Goal: Task Accomplishment & Management: Manage account settings

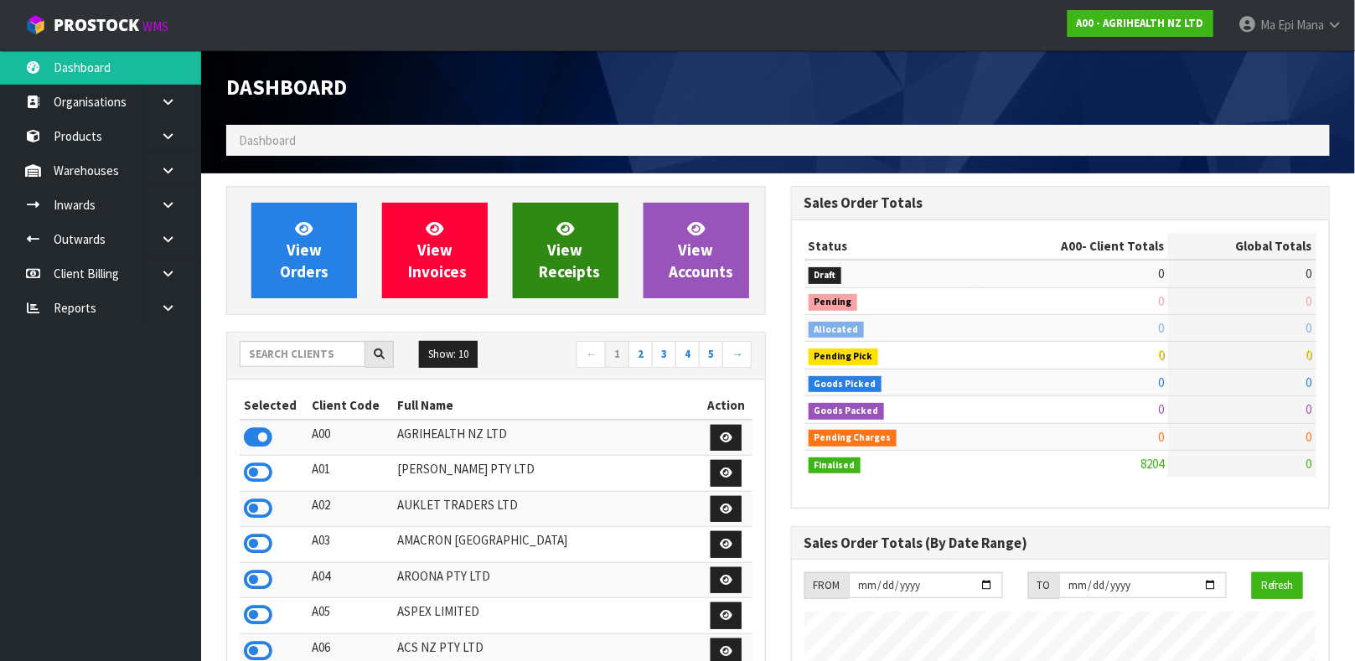
scroll to position [1271, 564]
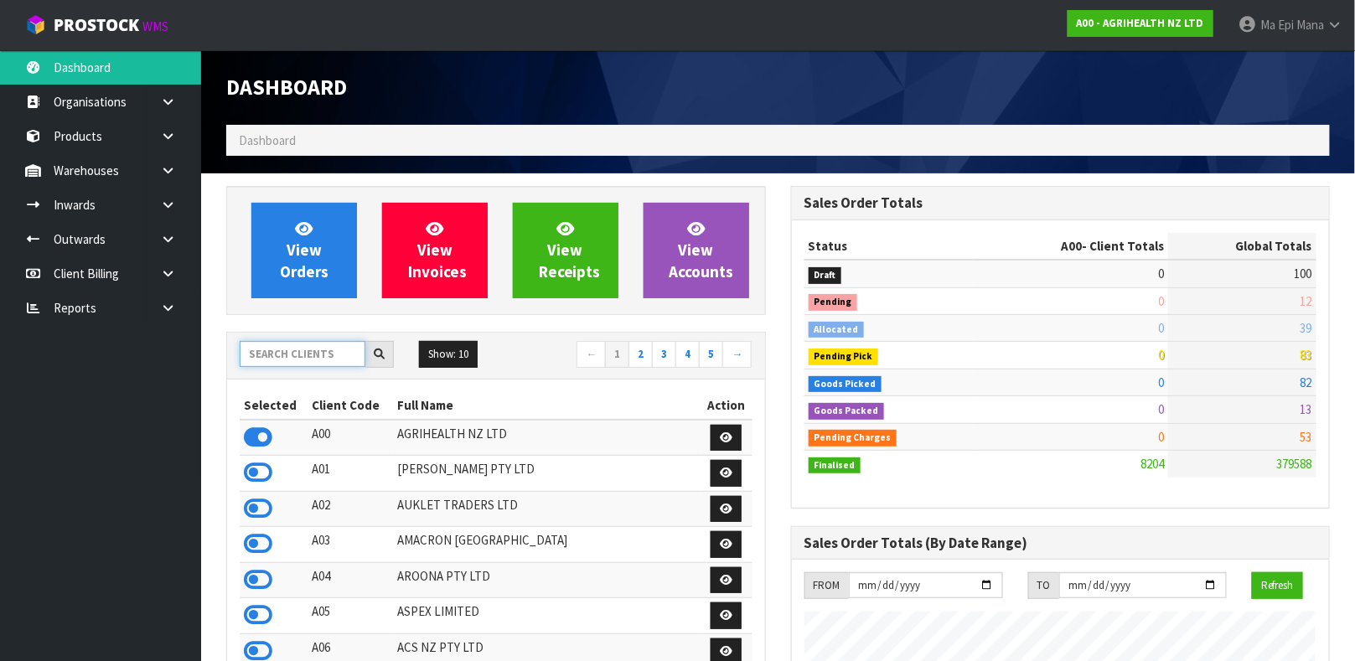
click at [287, 346] on input "text" at bounding box center [303, 354] width 126 height 26
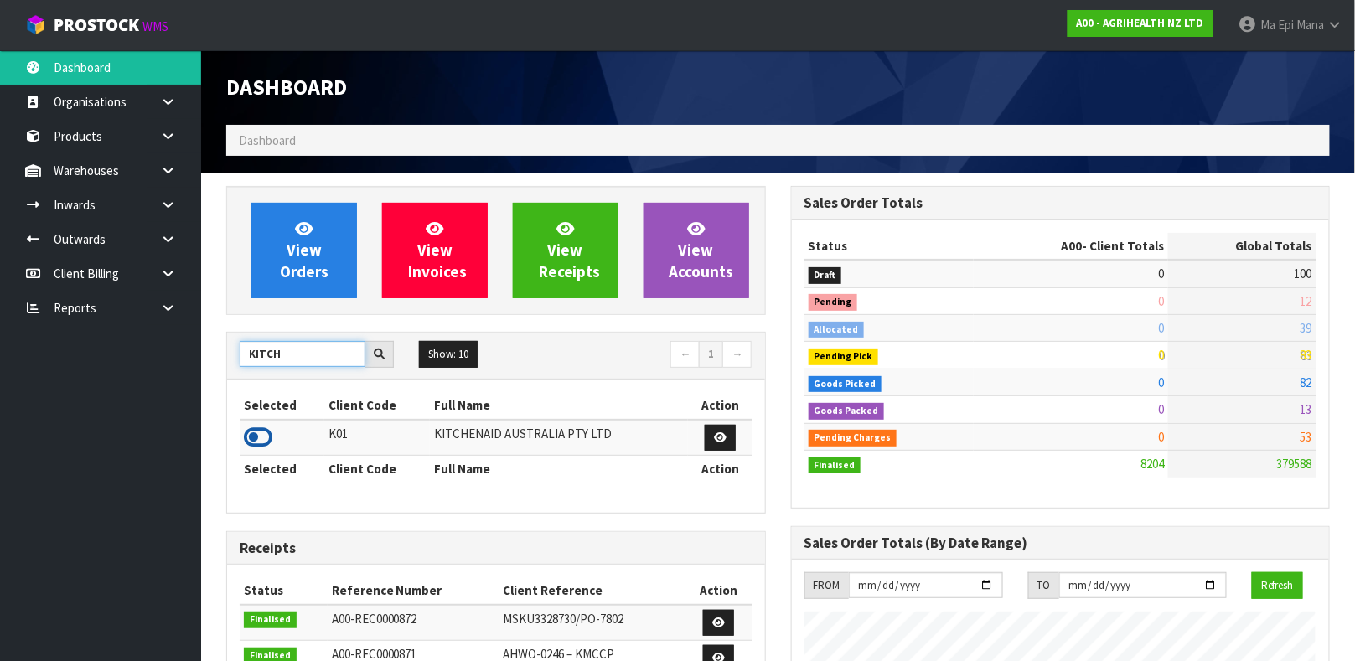
type input "KITCH"
click at [259, 437] on icon at bounding box center [258, 437] width 28 height 25
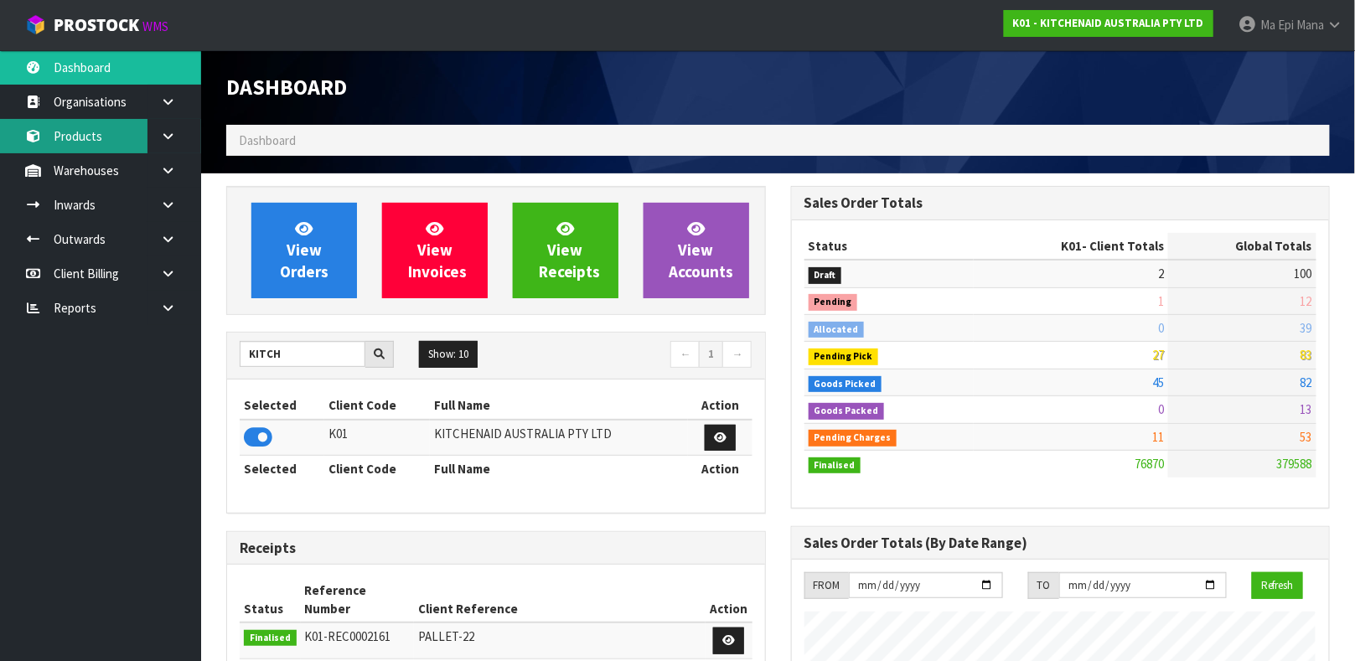
click at [90, 130] on link "Products" at bounding box center [100, 136] width 201 height 34
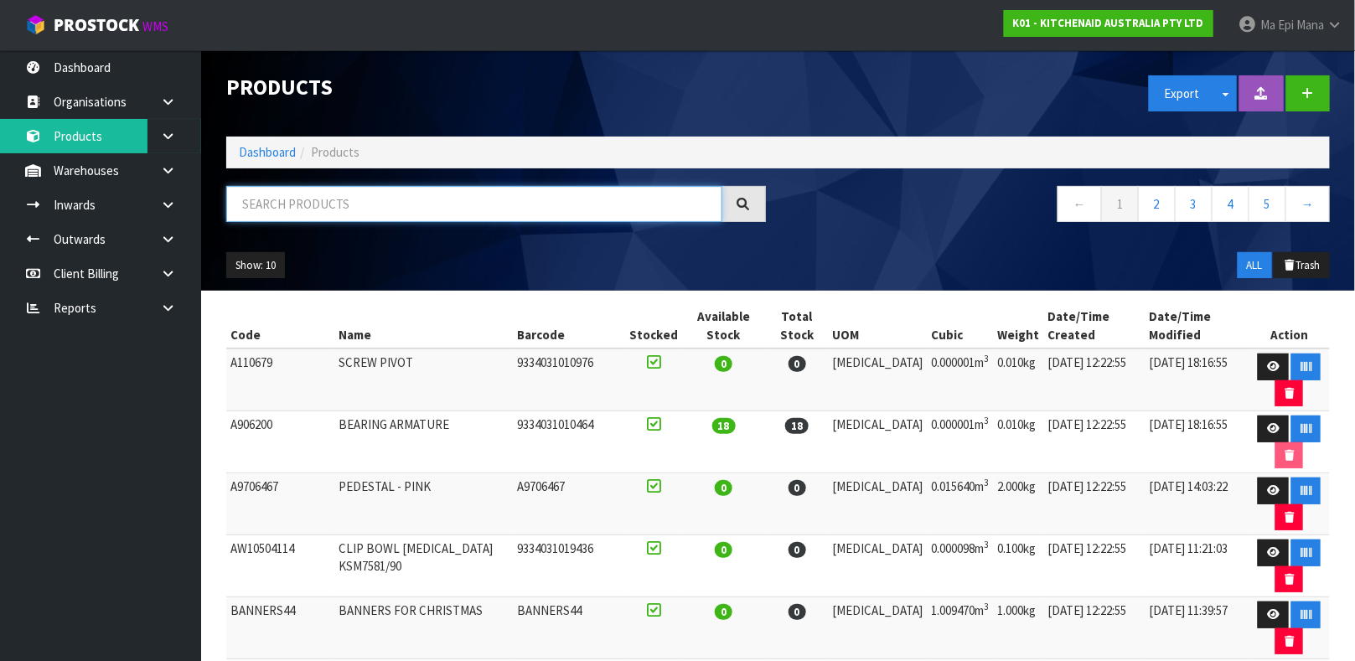
click at [264, 202] on input "text" at bounding box center [474, 204] width 496 height 36
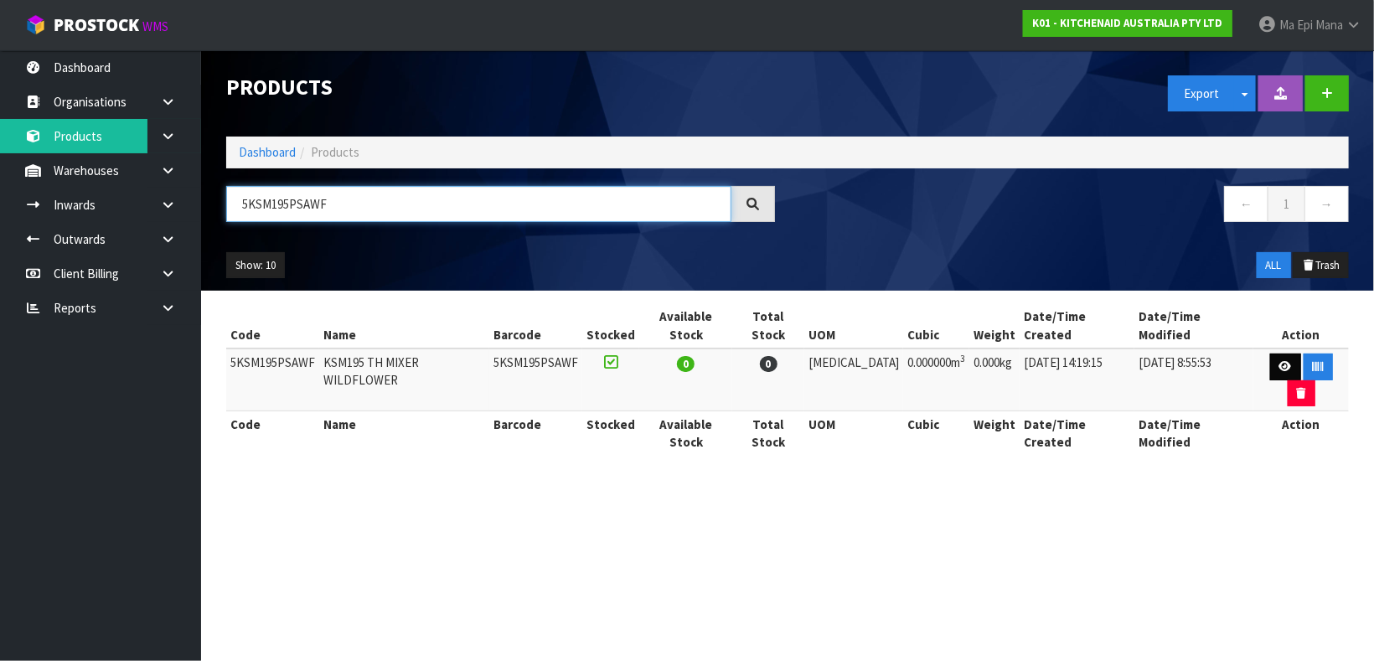
type input "5KSM195PSAWF"
click at [1270, 354] on link at bounding box center [1285, 367] width 31 height 27
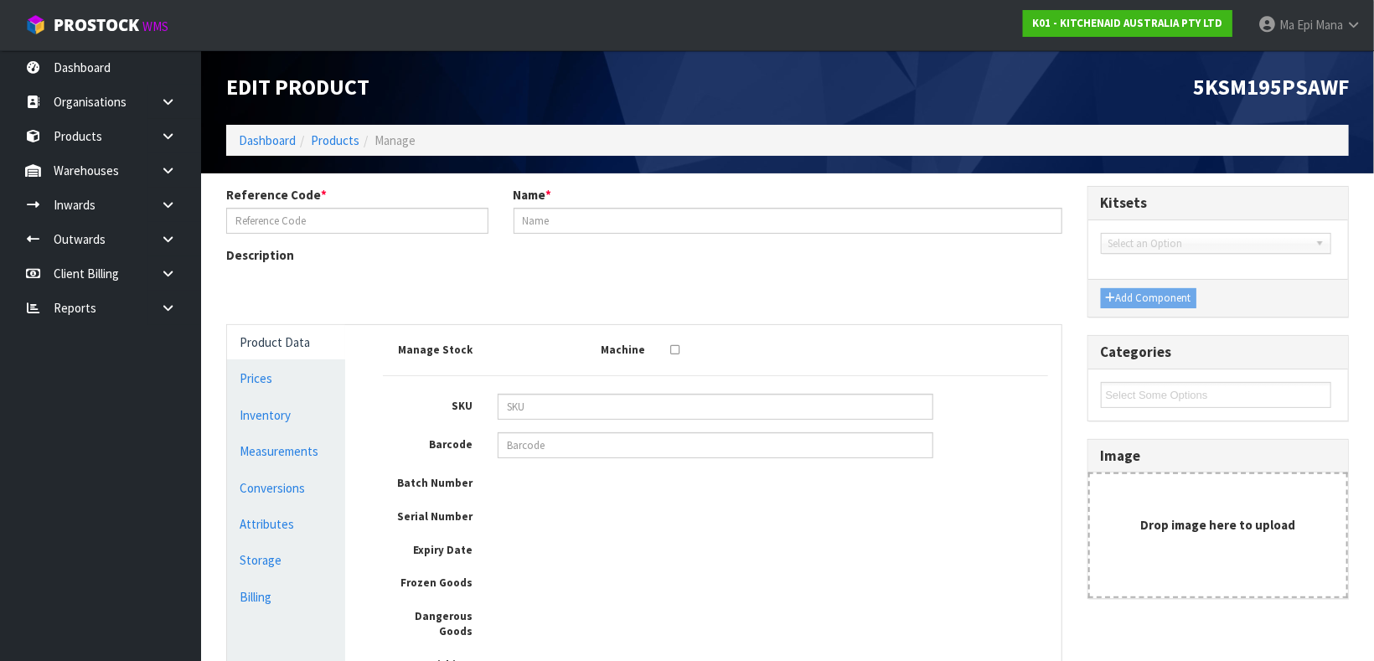
type input "5KSM195PSAWF"
type input "KSM195 TH MIXER WILDFLOWER"
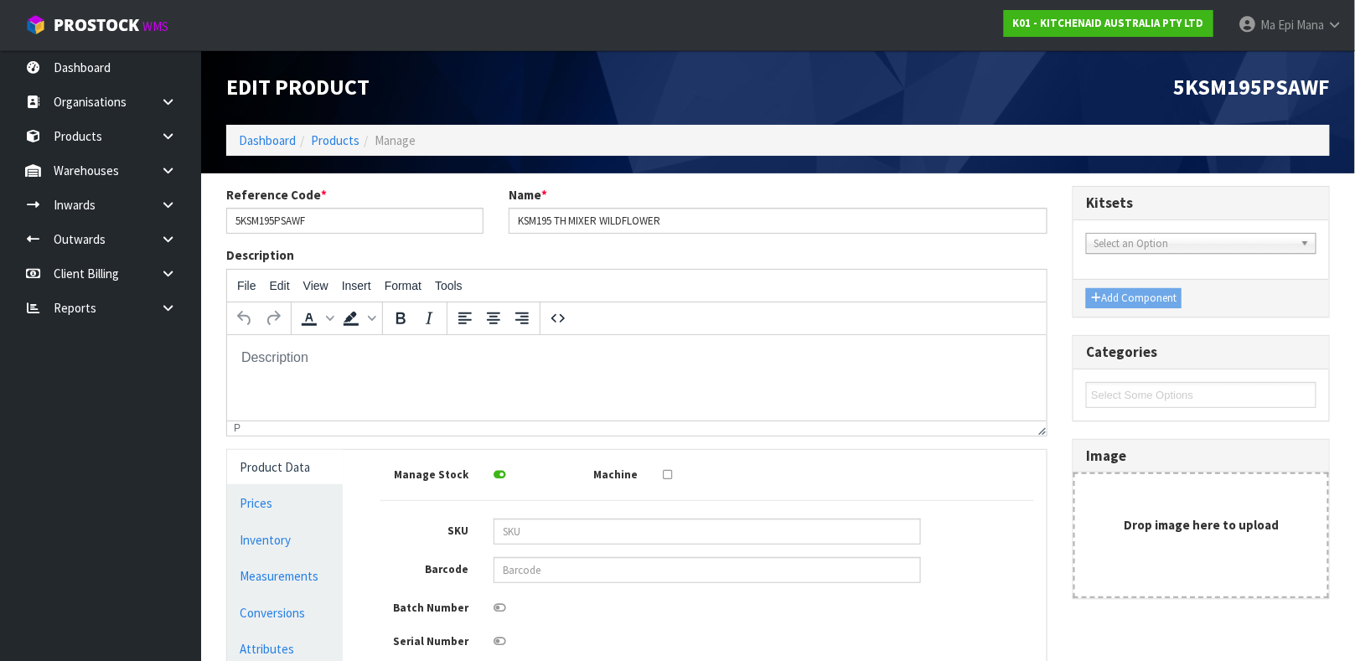
click at [664, 469] on icon at bounding box center [668, 474] width 9 height 11
click at [0, 0] on input "checkbox" at bounding box center [0, 0] width 0 height 0
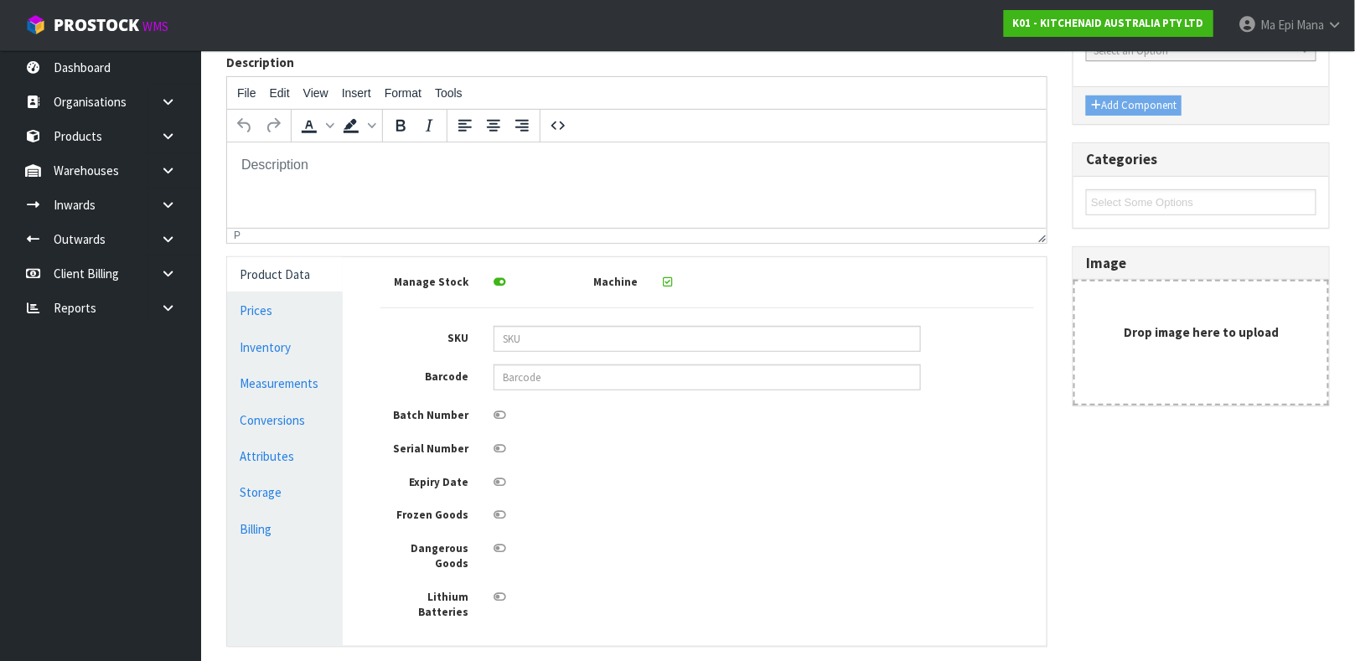
scroll to position [300, 0]
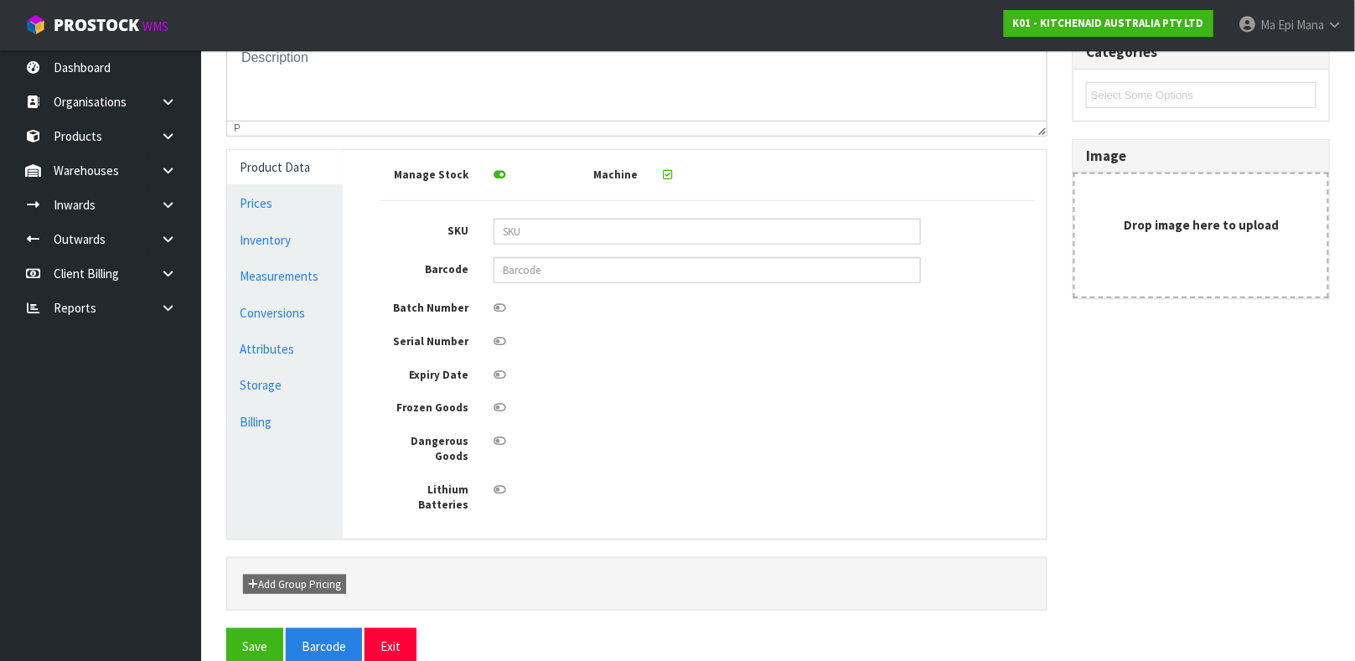
click at [501, 337] on icon at bounding box center [499, 341] width 13 height 11
click at [0, 0] on input "checkbox" at bounding box center [0, 0] width 0 height 0
click at [296, 272] on link "Measurements" at bounding box center [285, 276] width 116 height 34
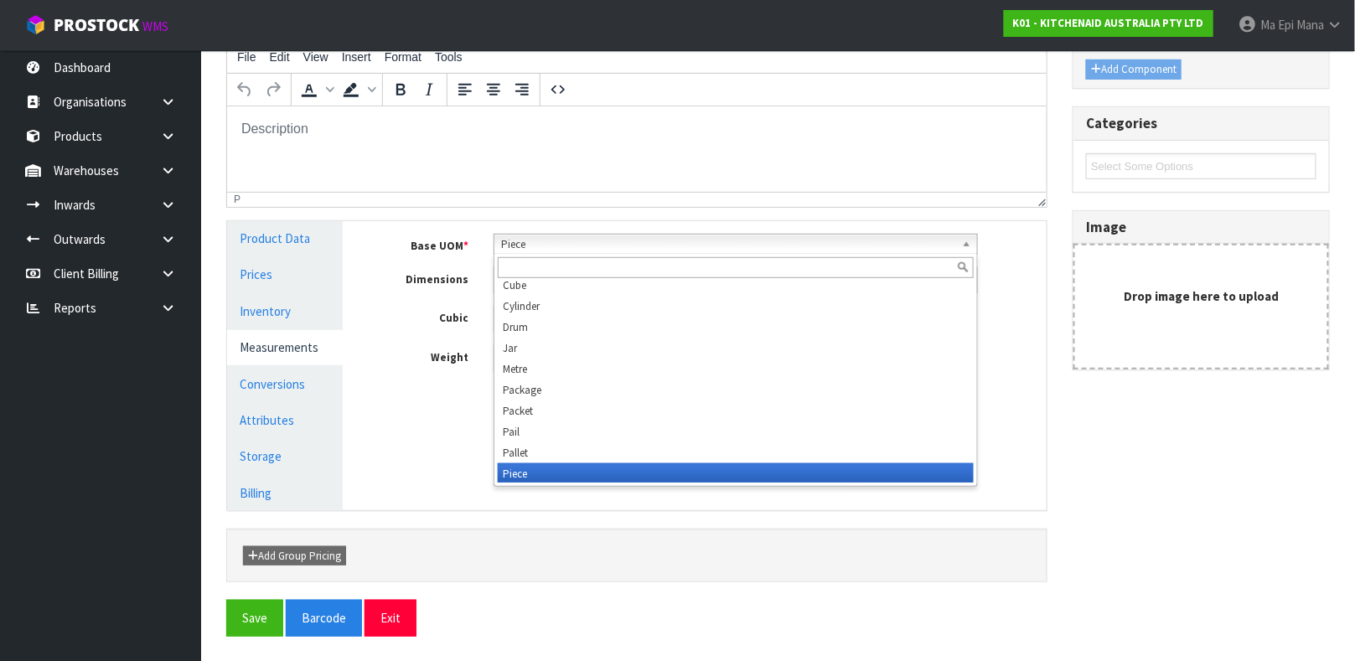
click at [581, 246] on span "Piece" at bounding box center [728, 245] width 454 height 20
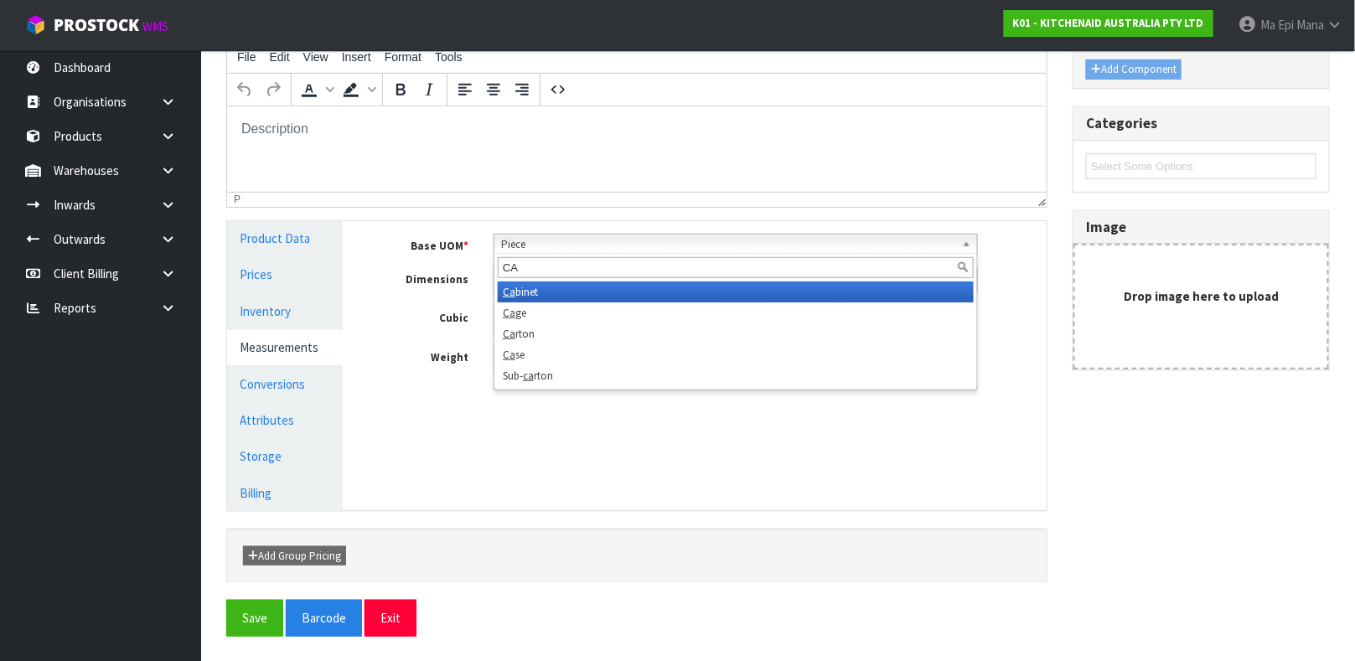
scroll to position [0, 0]
type input "CAR"
click at [561, 287] on li "Car ton" at bounding box center [736, 292] width 476 height 21
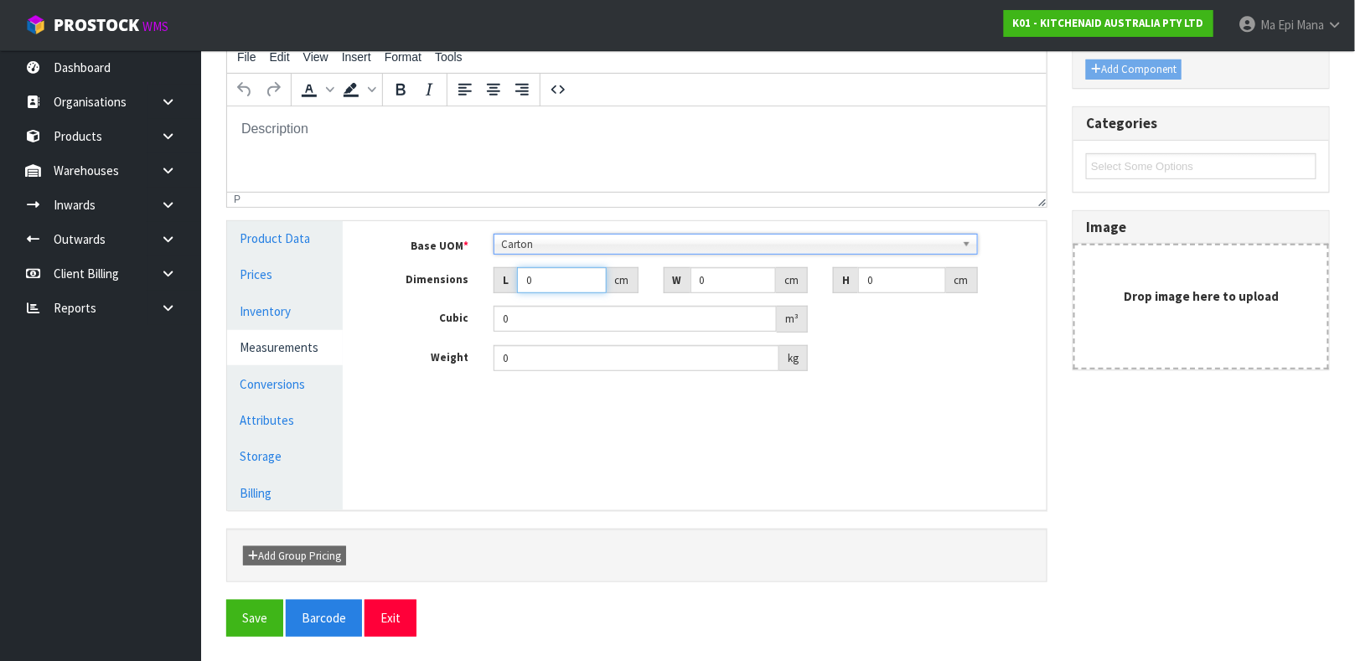
click at [561, 287] on input "0" at bounding box center [562, 280] width 90 height 26
type input "2"
type input "0.000001"
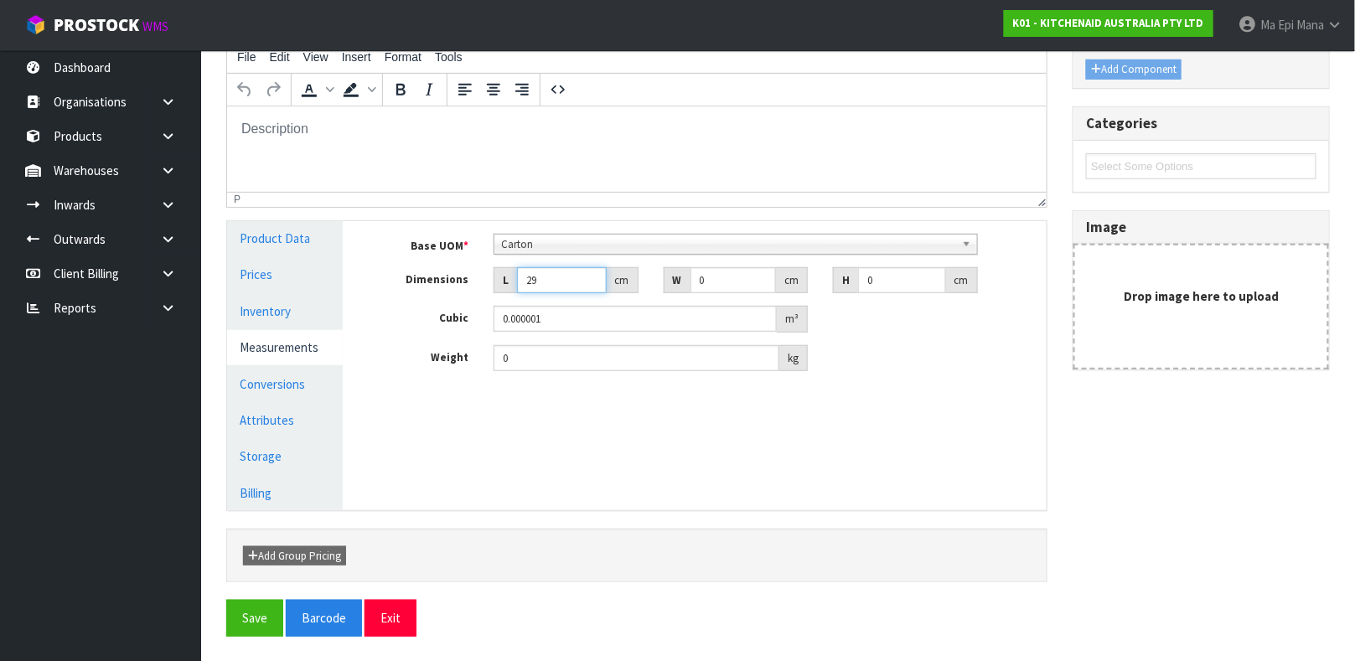
type input "29"
click at [226, 600] on button "Save" at bounding box center [254, 618] width 57 height 36
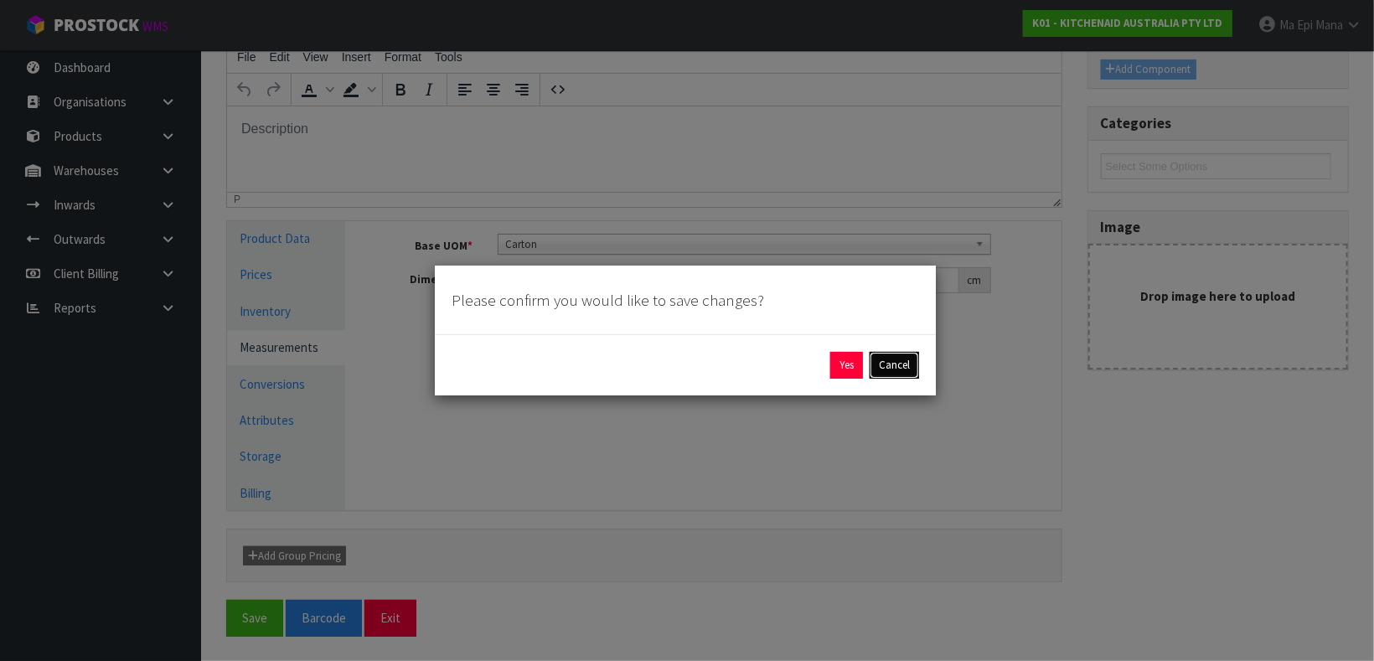
click at [897, 361] on button "Cancel" at bounding box center [894, 365] width 49 height 27
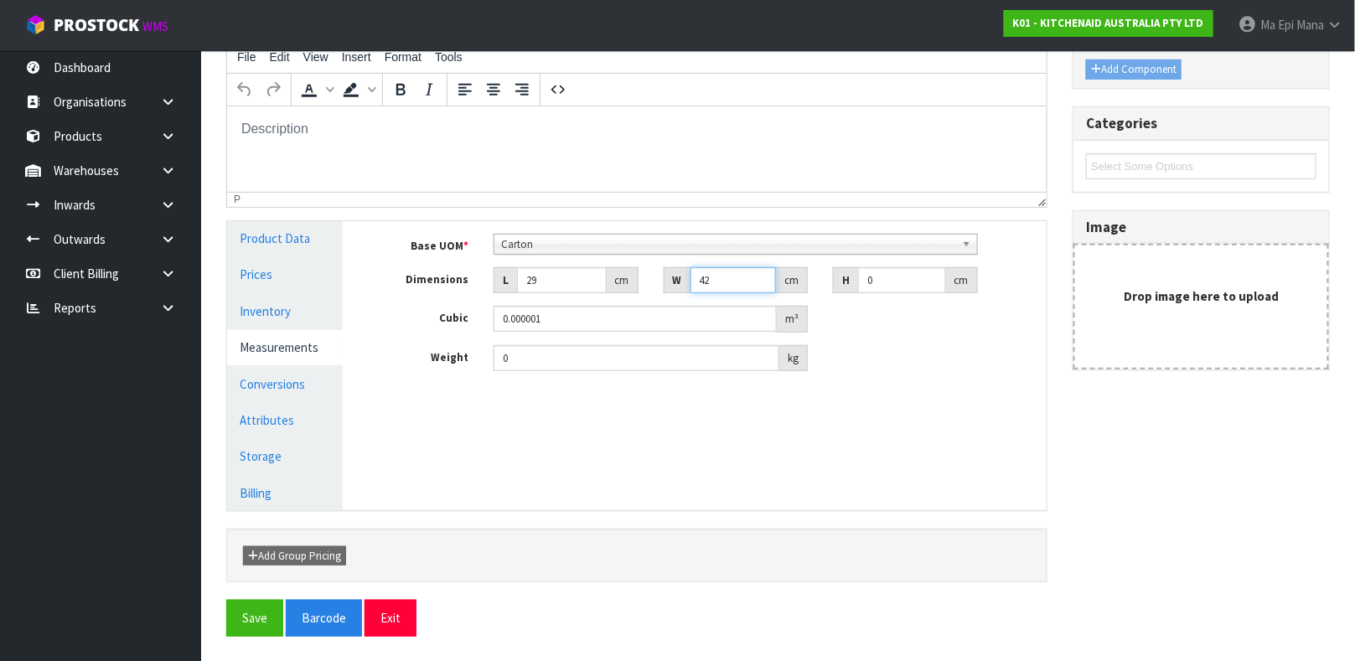
type input "42"
type input "4"
type input "0.004872"
type input "43"
type input "0.052374"
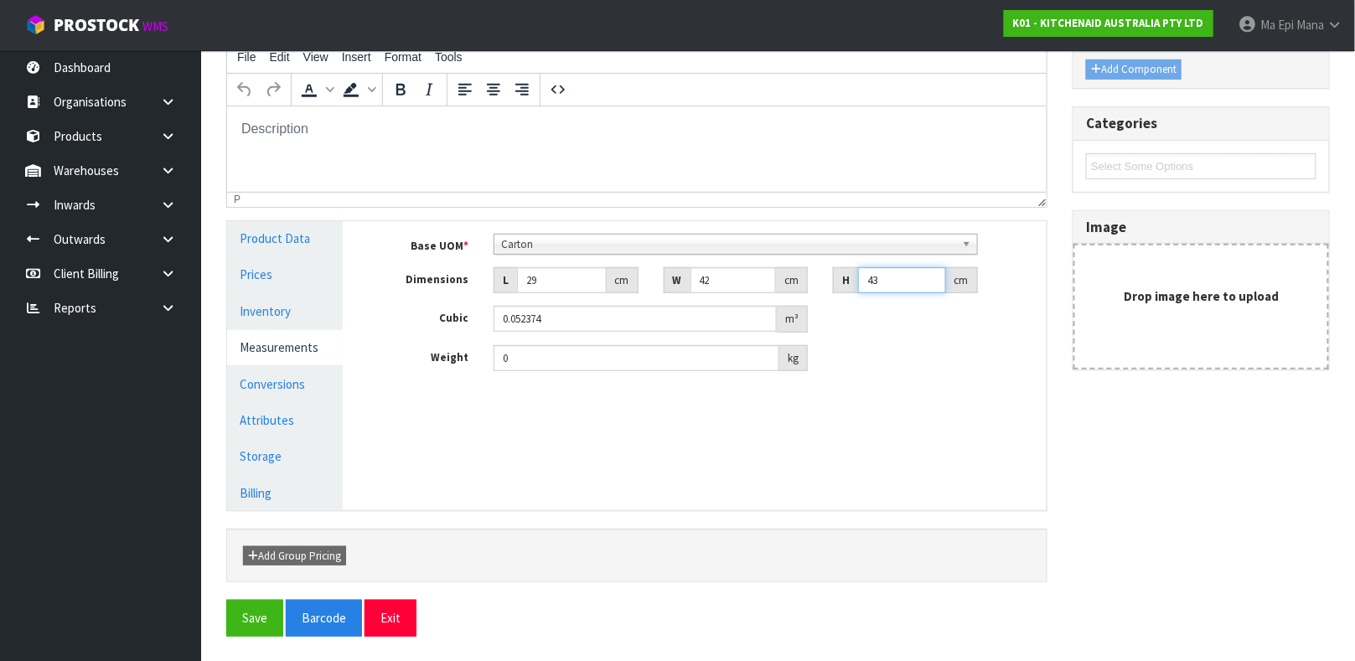
type input "43"
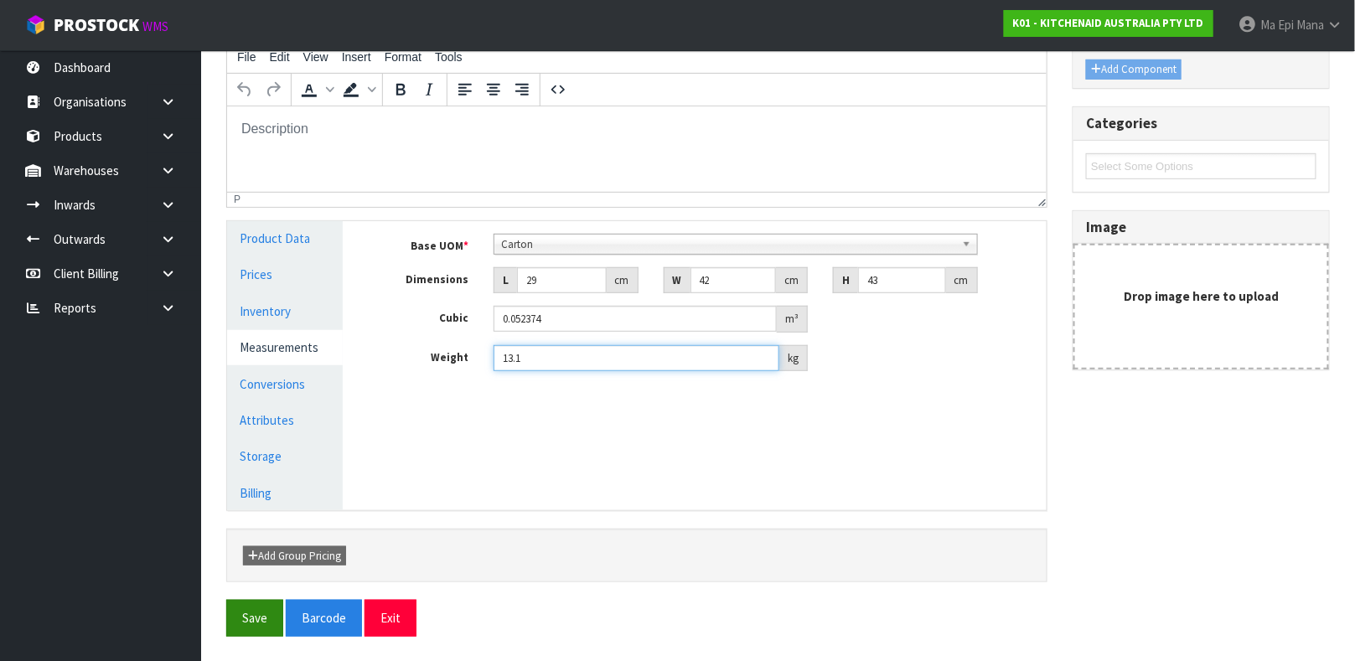
type input "13.1"
click at [238, 624] on button "Save" at bounding box center [254, 618] width 57 height 36
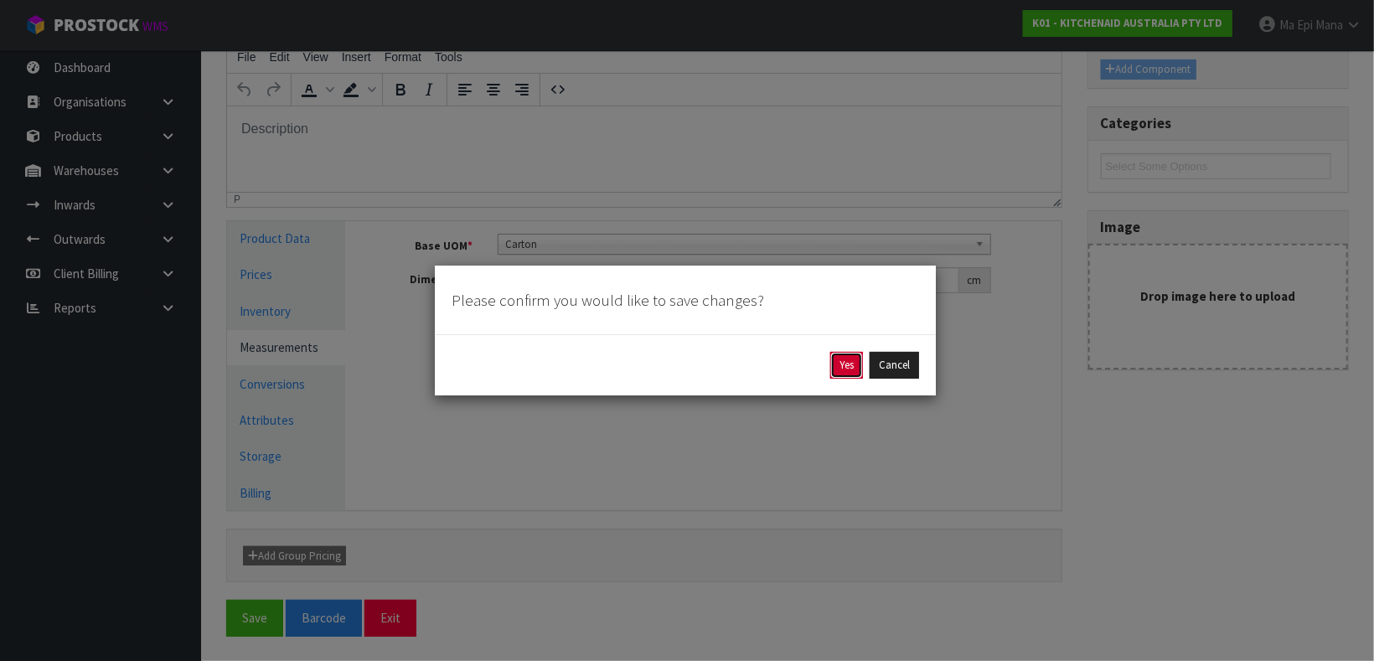
click at [844, 352] on button "Yes" at bounding box center [846, 365] width 33 height 27
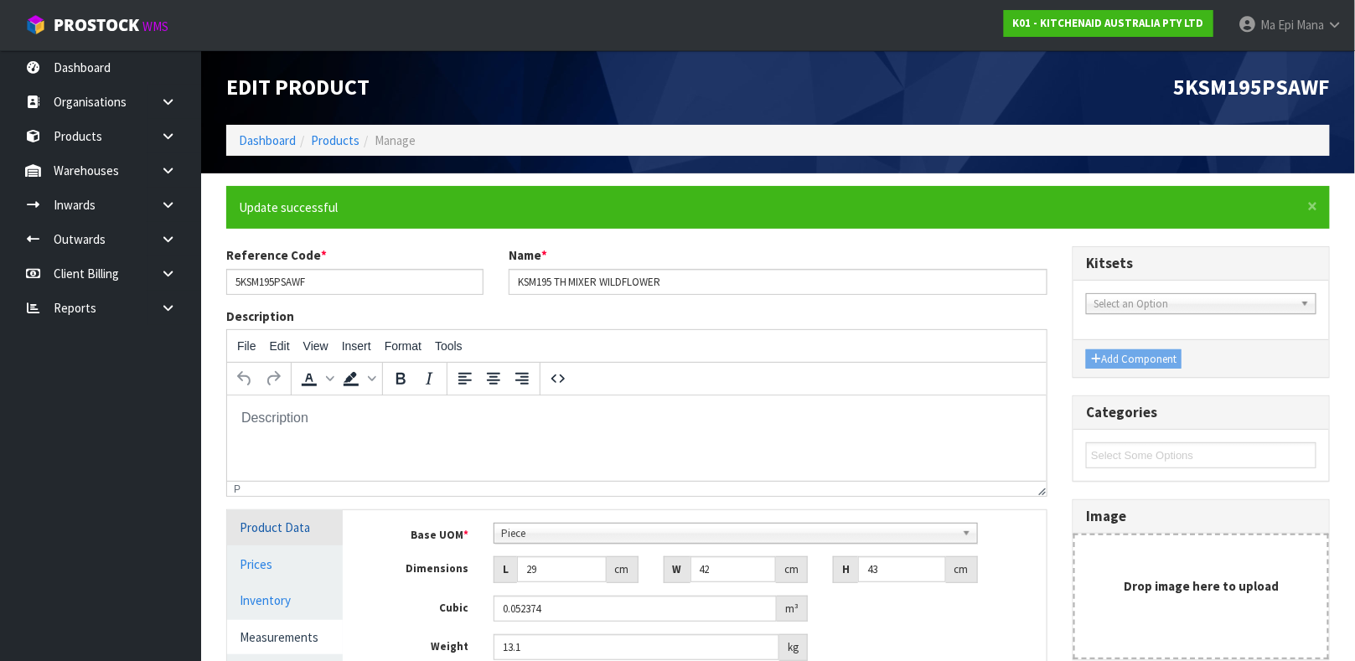
click at [298, 527] on link "Product Data" at bounding box center [285, 527] width 116 height 34
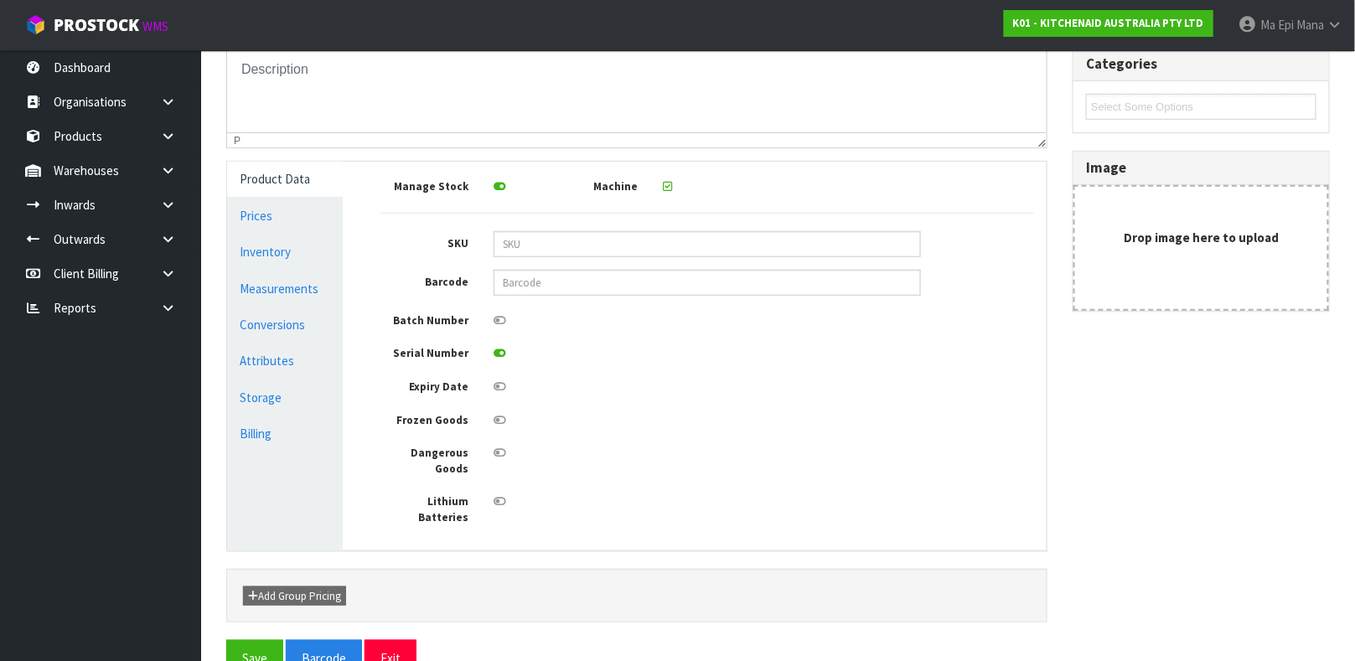
scroll to position [360, 0]
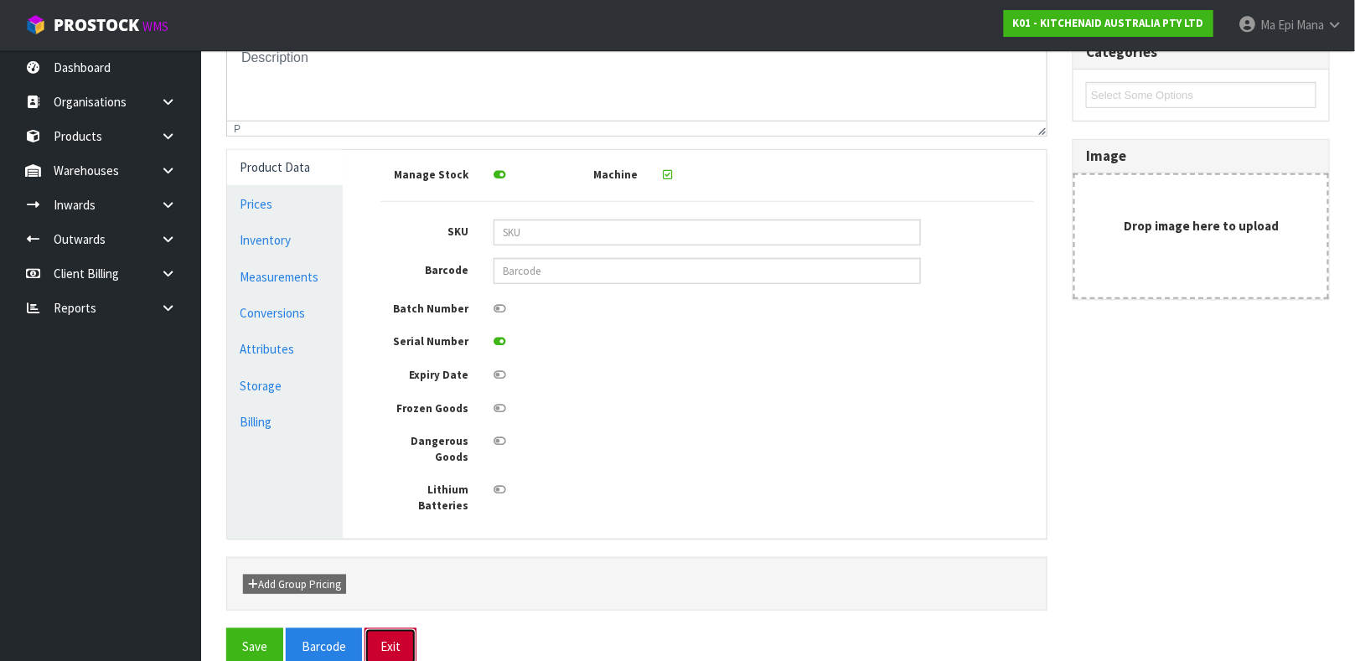
click at [400, 628] on button "Exit" at bounding box center [390, 646] width 52 height 36
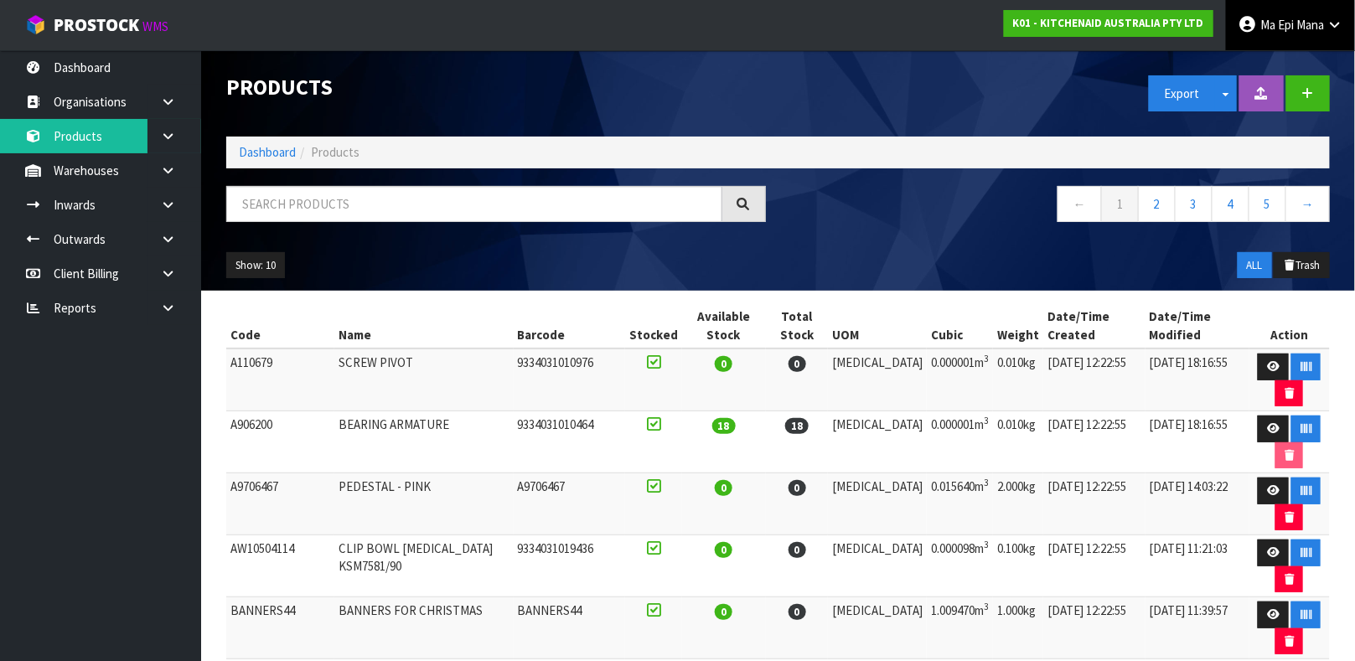
click at [1304, 20] on span "Mana" at bounding box center [1310, 25] width 28 height 16
click at [1293, 63] on link "Logout" at bounding box center [1288, 66] width 132 height 23
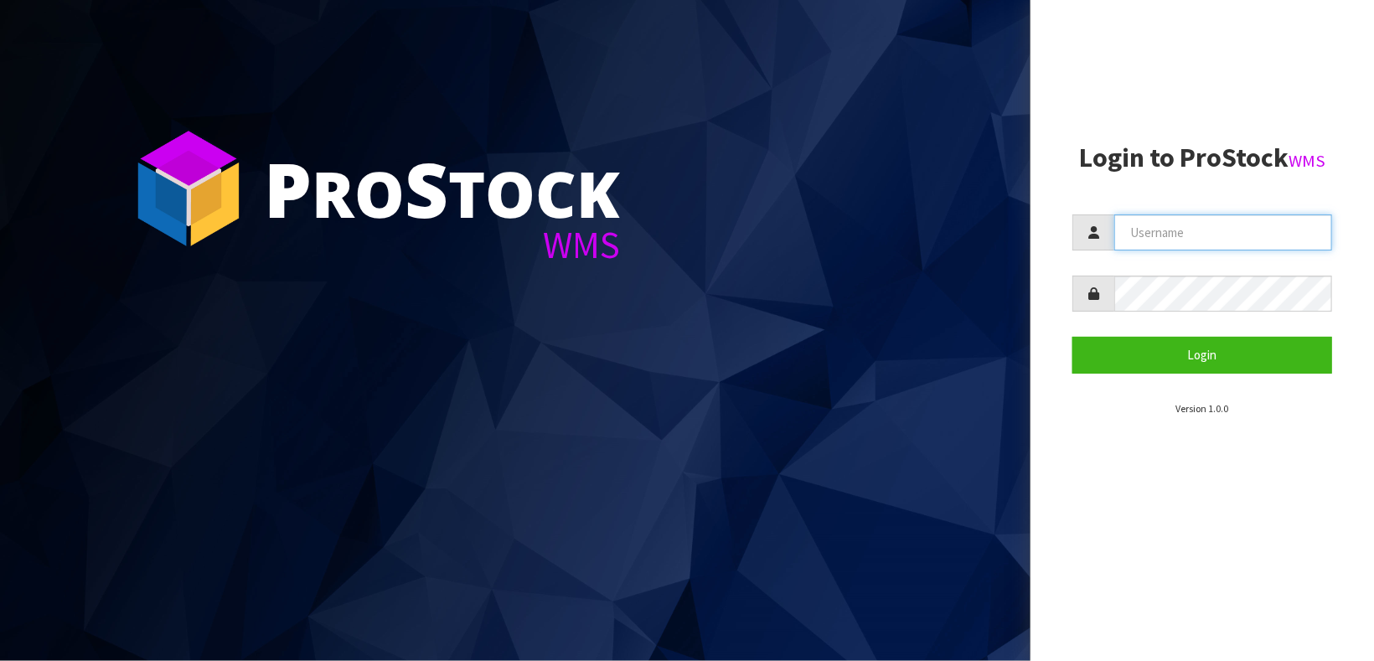
click at [1203, 235] on input "text" at bounding box center [1223, 232] width 218 height 36
type input "Mana"
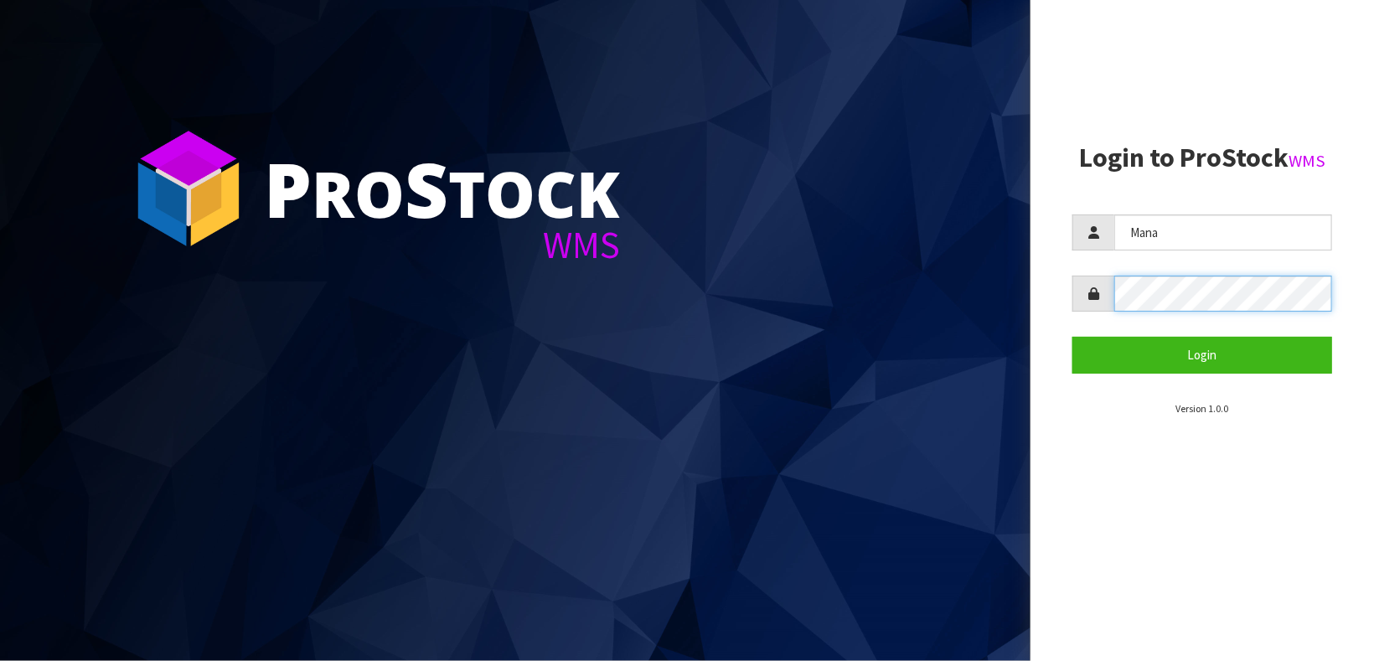
click at [1072, 337] on button "Login" at bounding box center [1202, 355] width 260 height 36
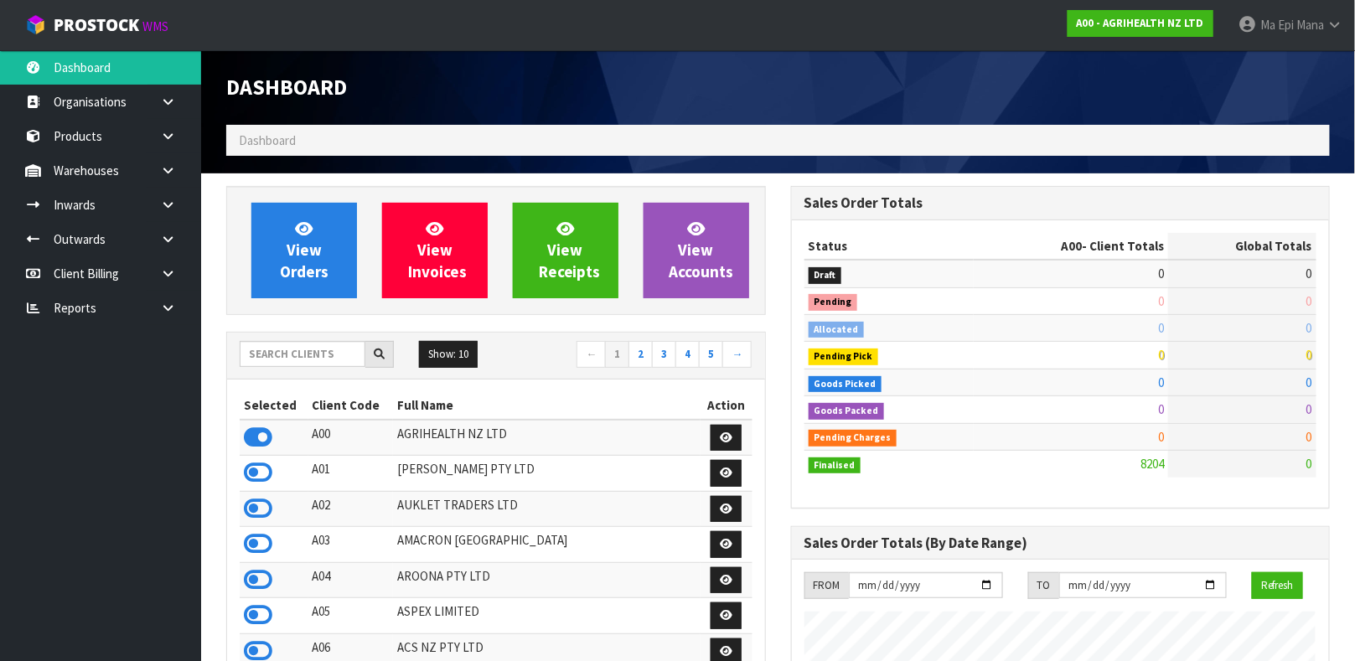
scroll to position [1271, 564]
click at [280, 349] on input "text" at bounding box center [303, 354] width 126 height 26
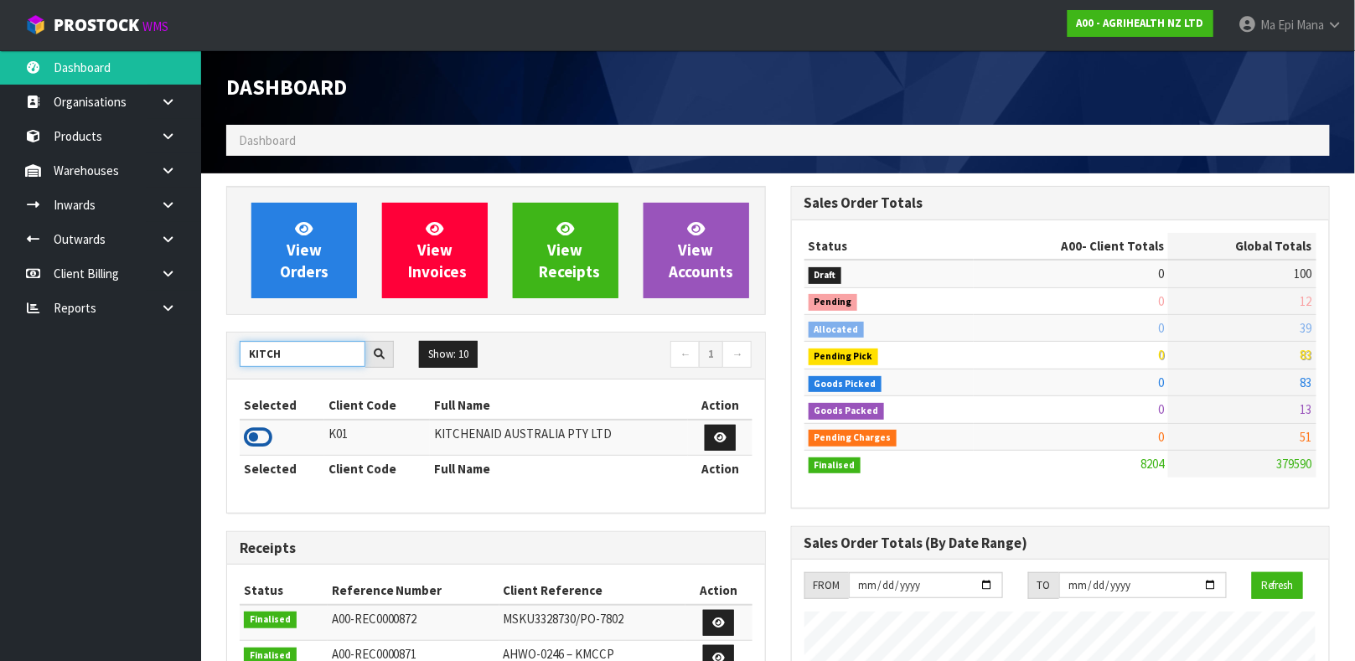
type input "KITCH"
click at [250, 431] on icon at bounding box center [258, 437] width 28 height 25
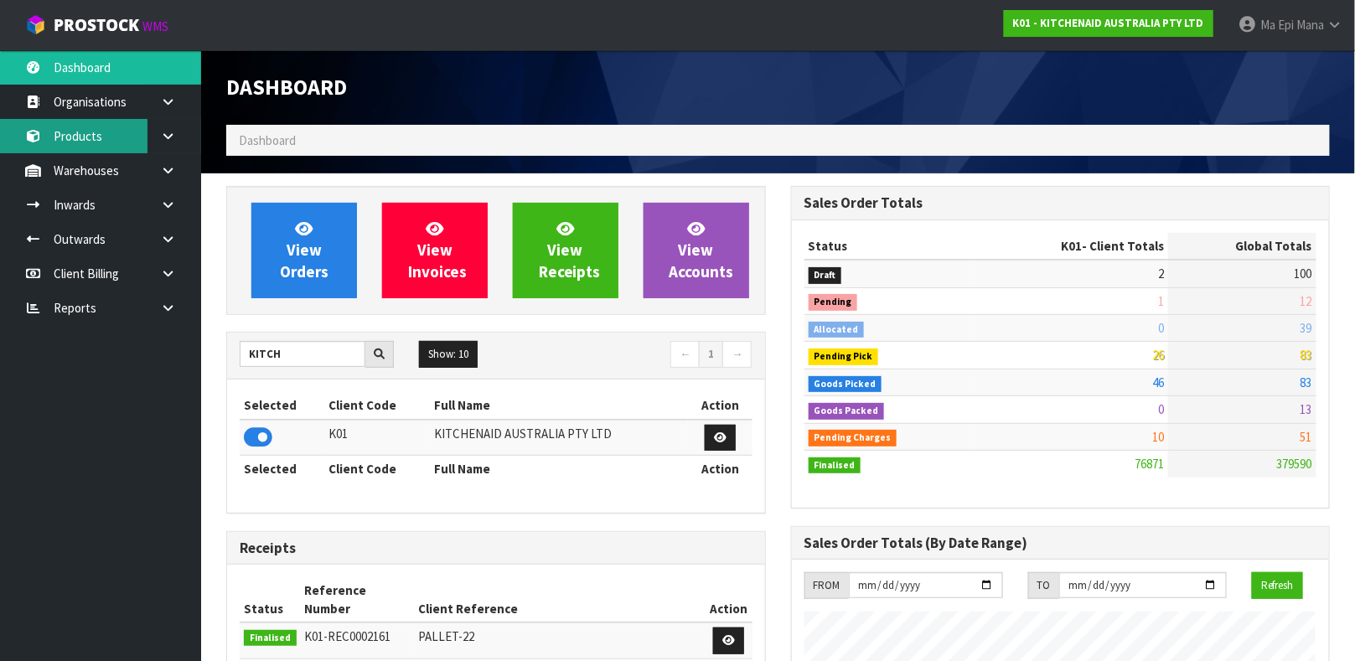
click at [85, 133] on link "Products" at bounding box center [100, 136] width 201 height 34
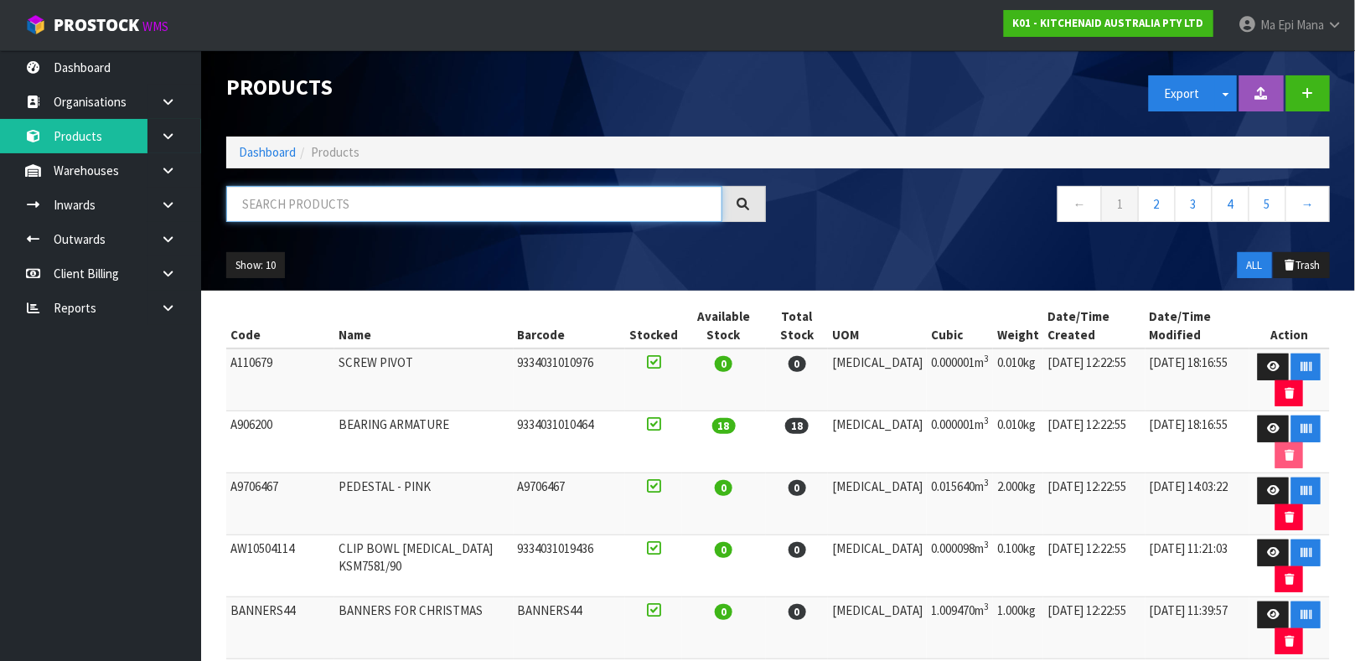
click at [298, 192] on input "text" at bounding box center [474, 204] width 496 height 36
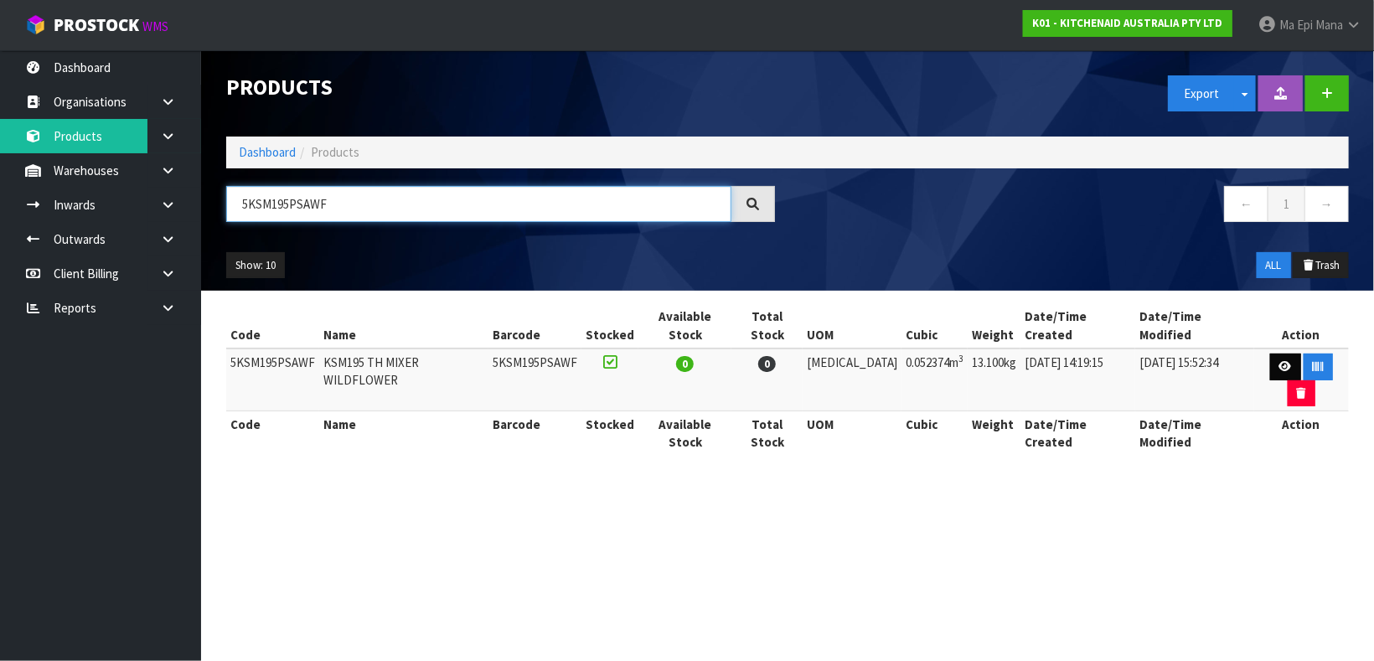
type input "5KSM195PSAWF"
click at [1279, 361] on icon at bounding box center [1285, 366] width 13 height 11
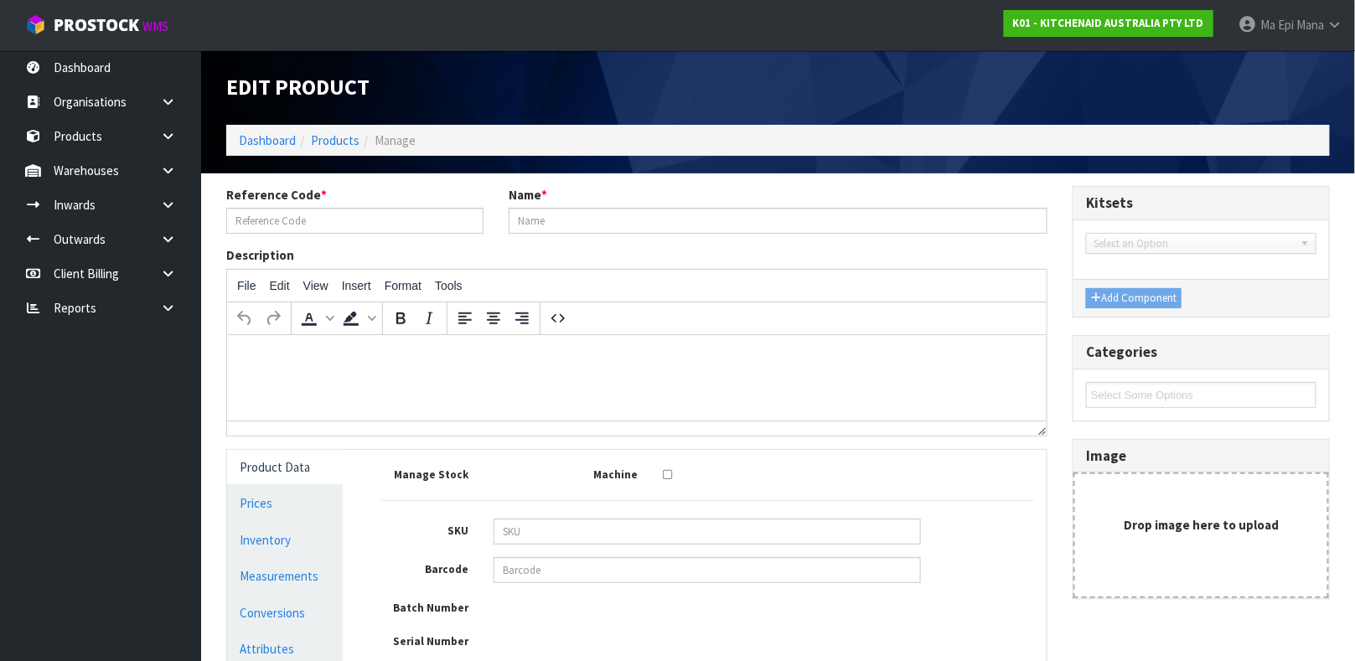
type input "5KSM195PSAWF"
type input "KSM195 TH MIXER WILDFLOWER"
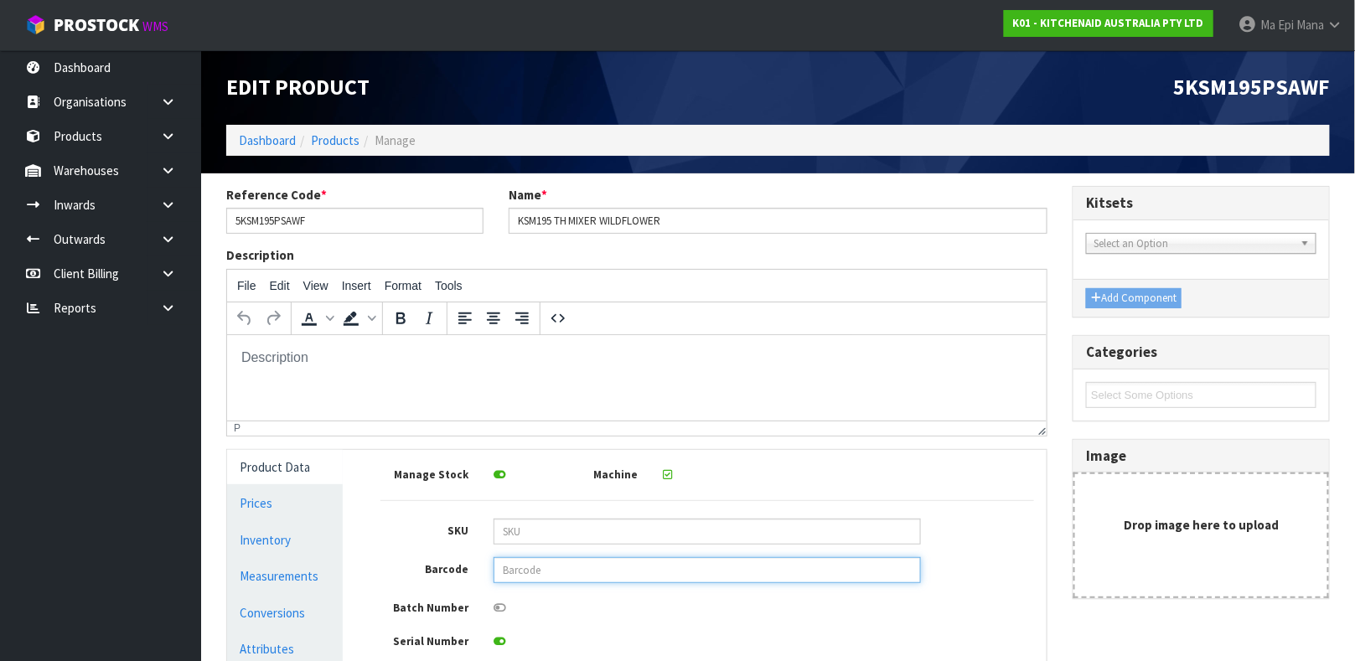
click at [673, 568] on input "text" at bounding box center [706, 570] width 427 height 26
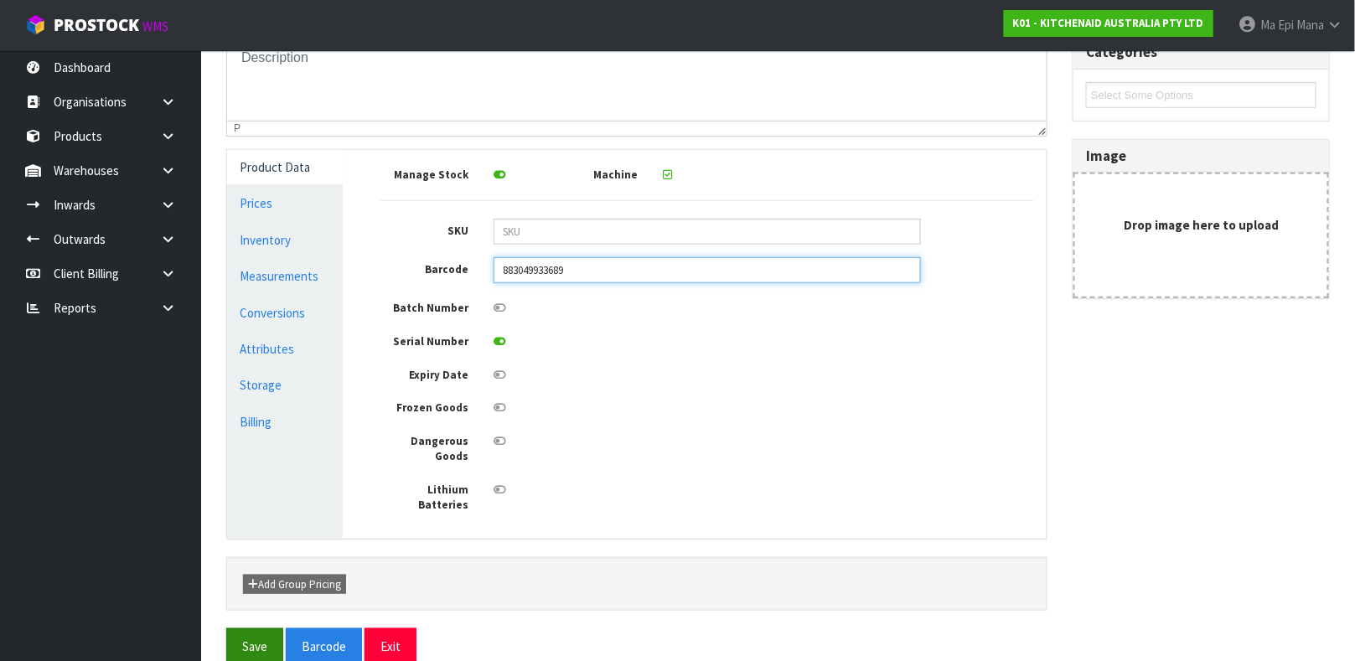
type input "883049933689"
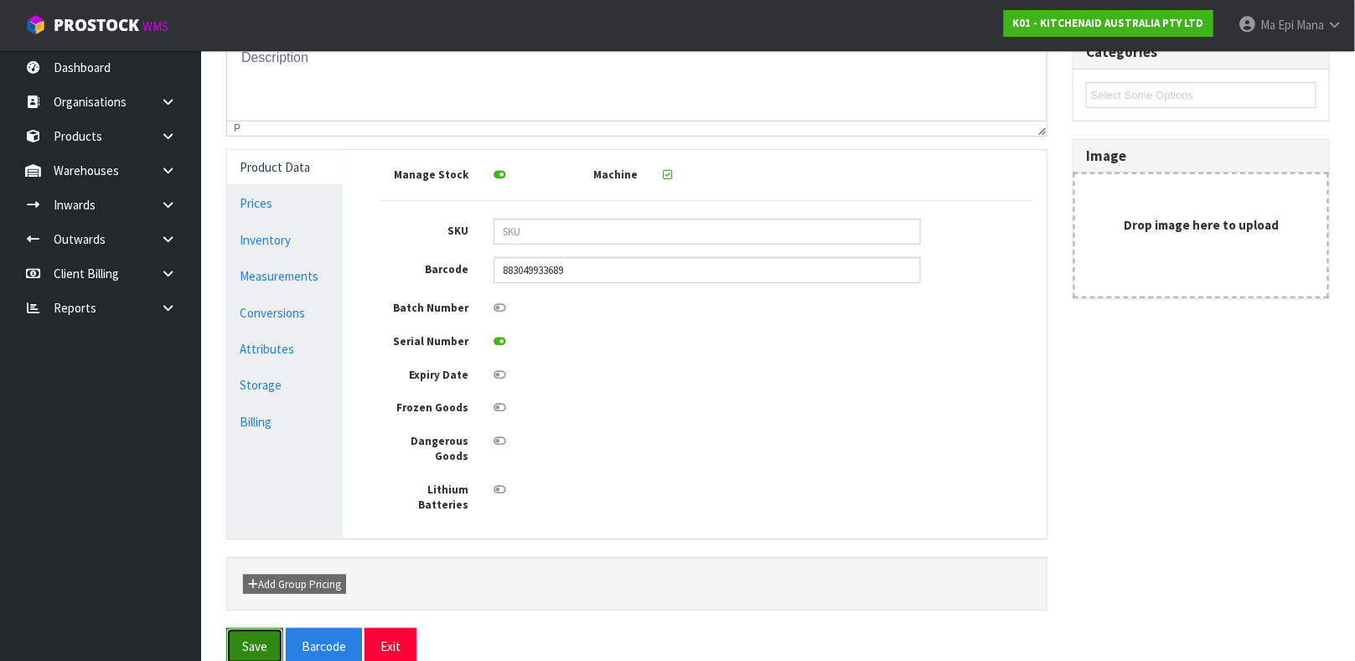
click at [256, 628] on button "Save" at bounding box center [254, 646] width 57 height 36
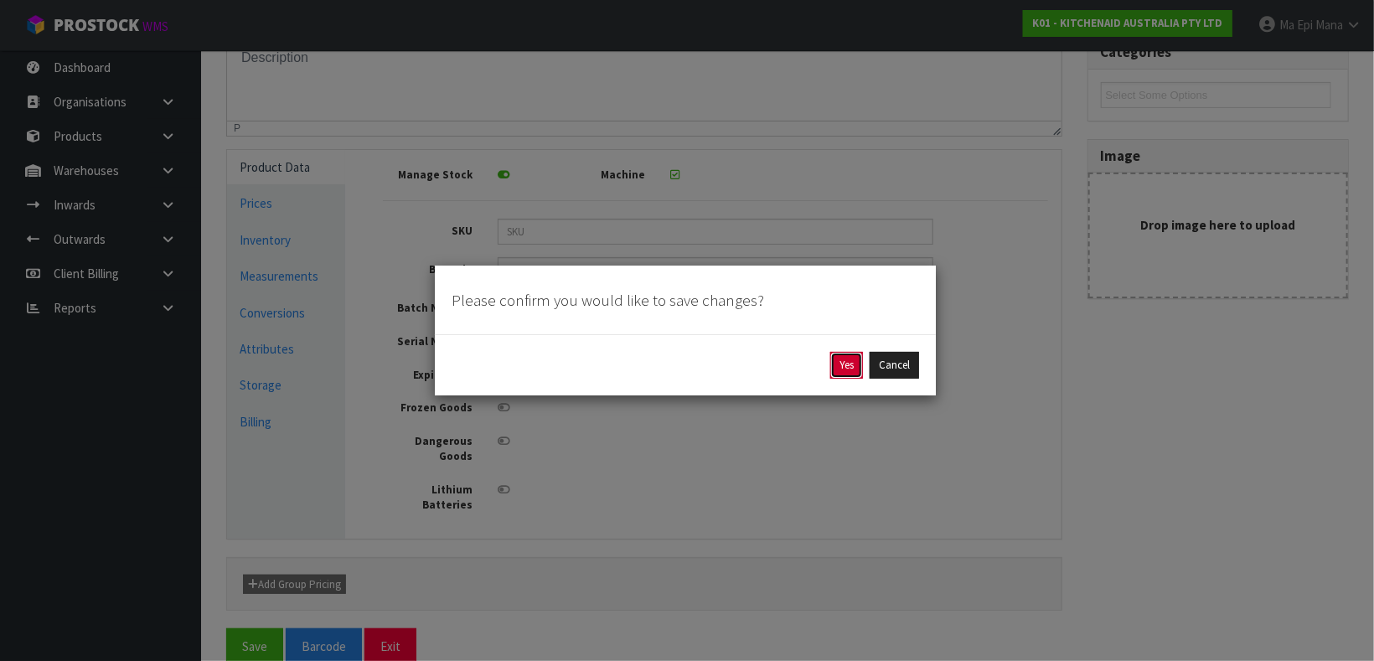
click at [836, 364] on button "Yes" at bounding box center [846, 365] width 33 height 27
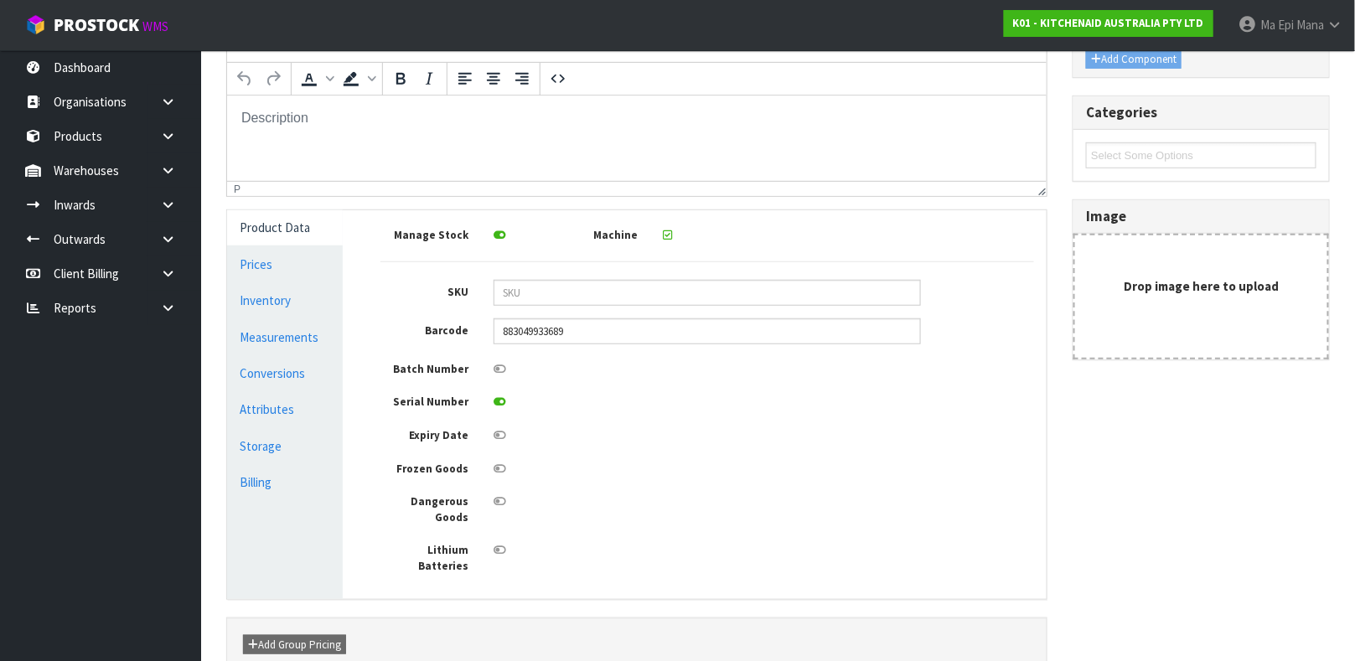
scroll to position [0, 0]
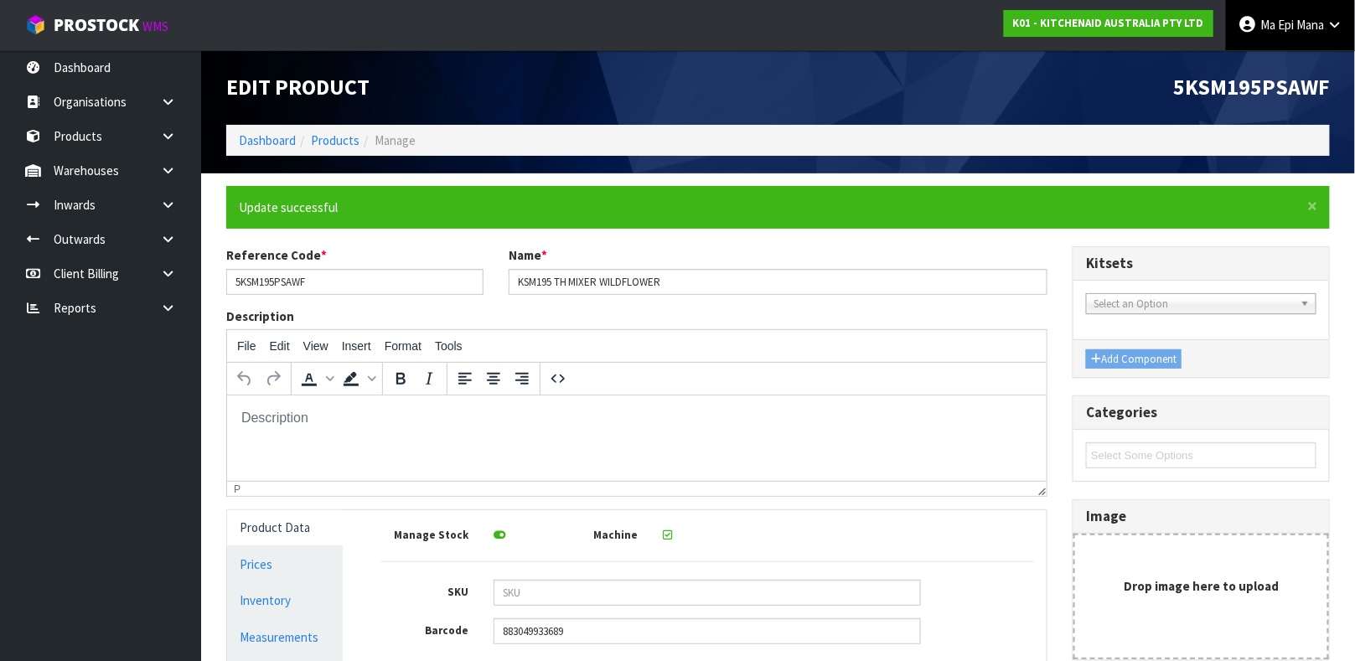
click at [1281, 19] on span "Ma Epi" at bounding box center [1277, 25] width 34 height 16
click at [1265, 75] on link "Logout" at bounding box center [1288, 66] width 132 height 23
